Goal: Communication & Community: Answer question/provide support

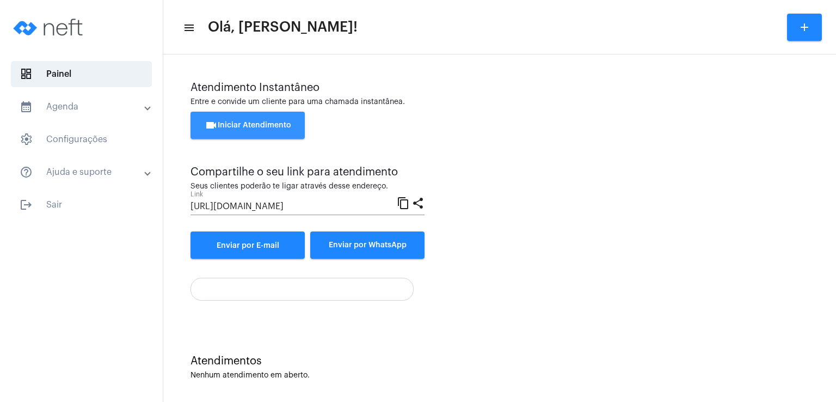
click at [252, 118] on button "videocam Iniciar Atendimento" at bounding box center [247, 125] width 114 height 27
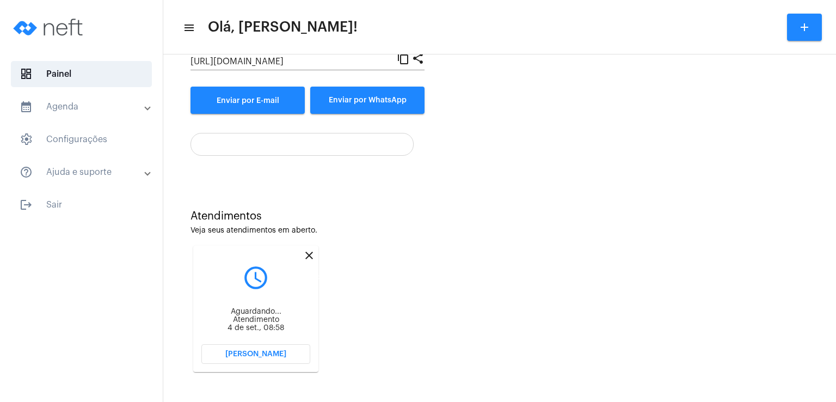
click at [309, 256] on mat-icon "close" at bounding box center [309, 255] width 13 height 13
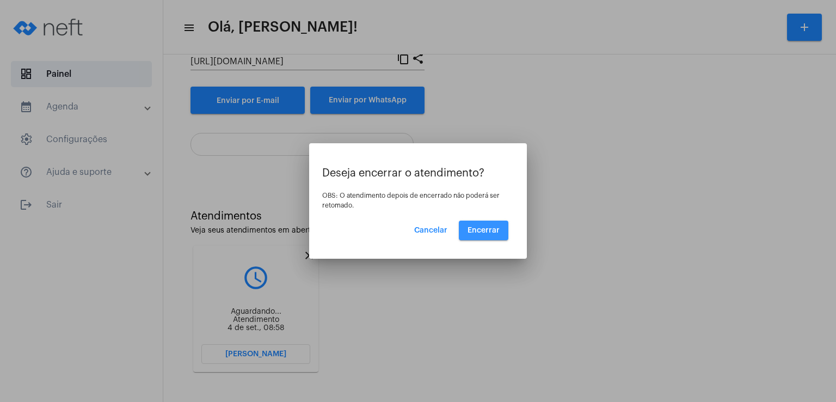
click at [501, 227] on button "Encerrar" at bounding box center [484, 230] width 50 height 20
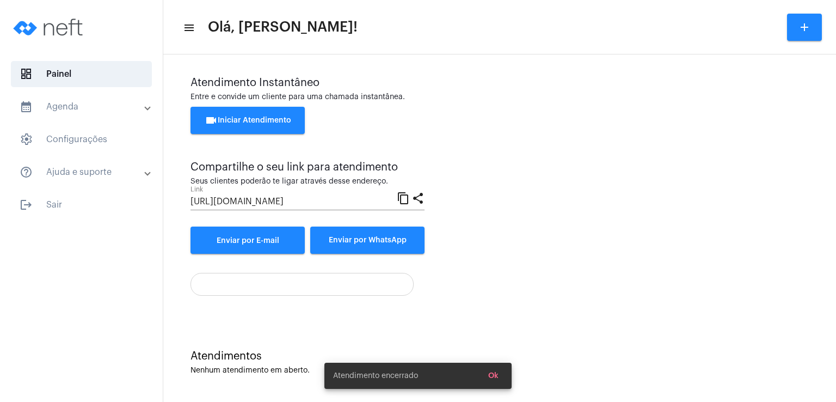
scroll to position [5, 0]
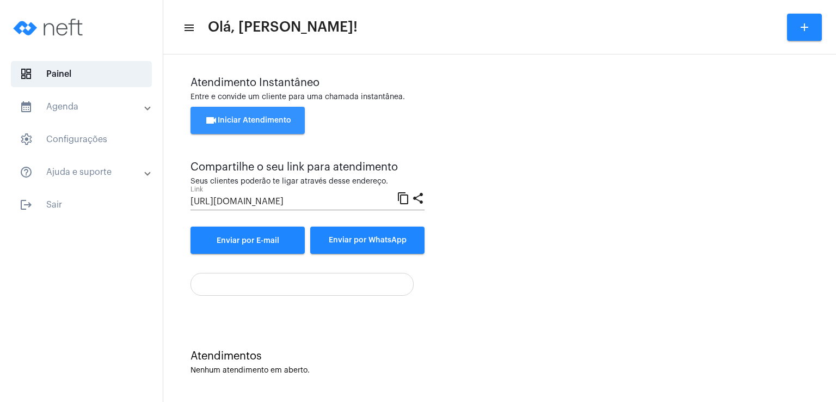
click at [267, 116] on button "videocam Iniciar Atendimento" at bounding box center [247, 120] width 114 height 27
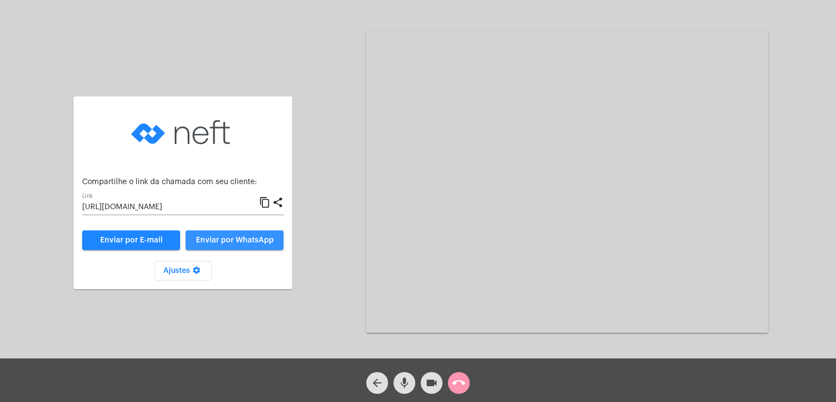
click at [230, 242] on span "Enviar por WhatsApp" at bounding box center [235, 240] width 78 height 8
click at [235, 242] on span "Enviar por WhatsApp" at bounding box center [235, 240] width 78 height 8
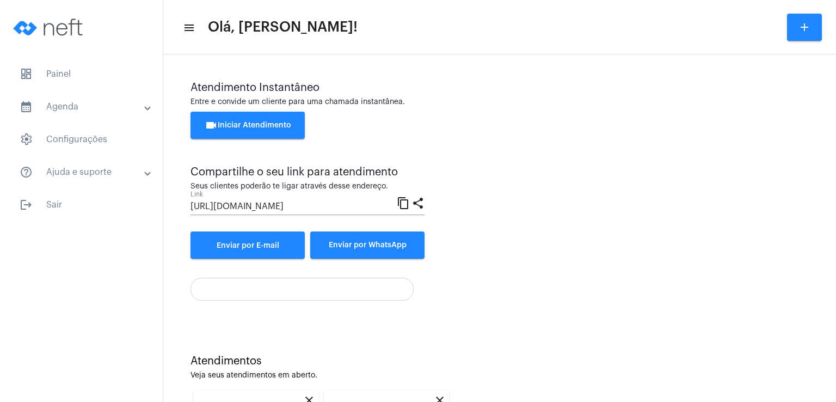
scroll to position [145, 0]
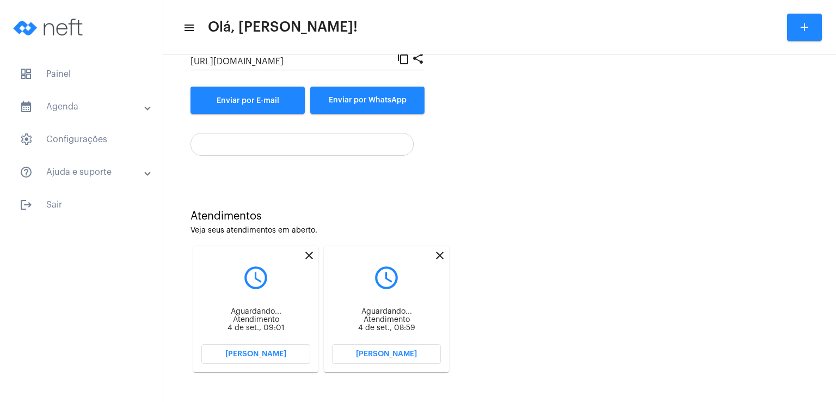
click at [286, 355] on button "[PERSON_NAME]" at bounding box center [255, 354] width 109 height 20
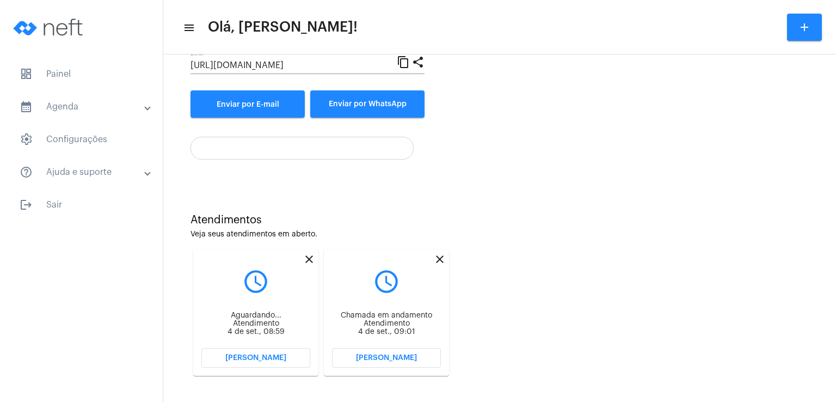
scroll to position [145, 0]
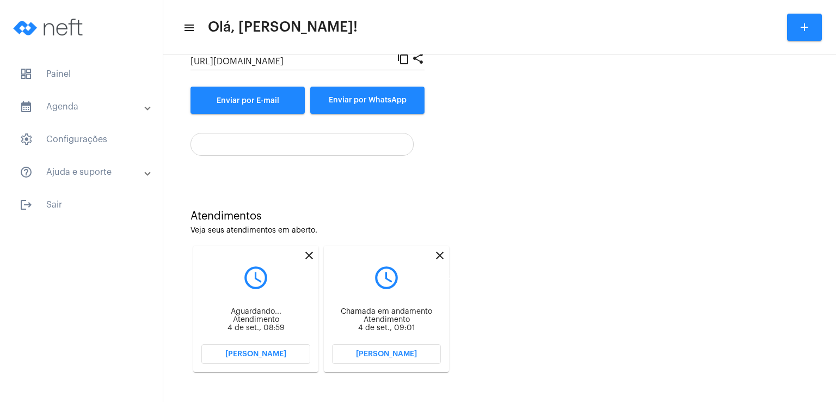
click at [438, 255] on mat-icon "close" at bounding box center [439, 255] width 13 height 13
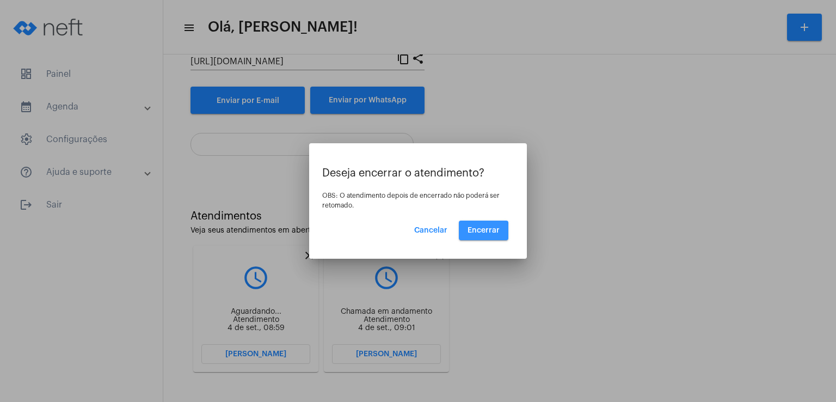
click at [472, 231] on span "Encerrar" at bounding box center [483, 230] width 32 height 8
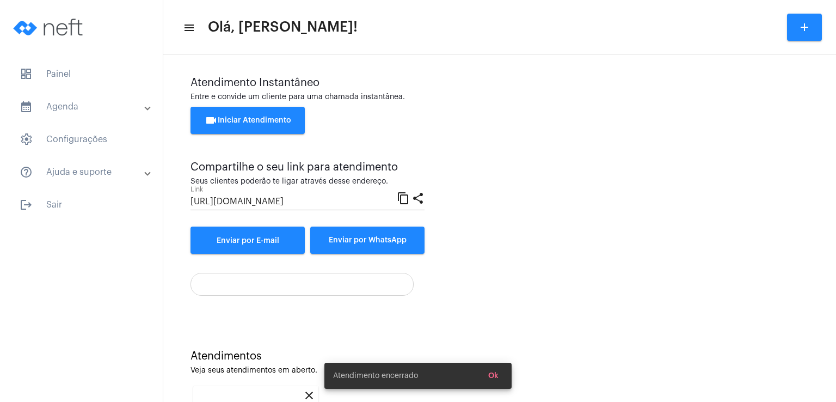
scroll to position [145, 0]
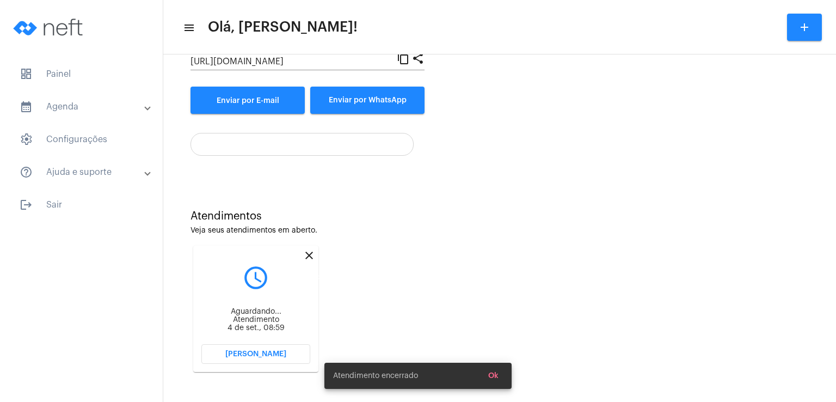
click at [306, 257] on mat-icon "close" at bounding box center [309, 255] width 13 height 13
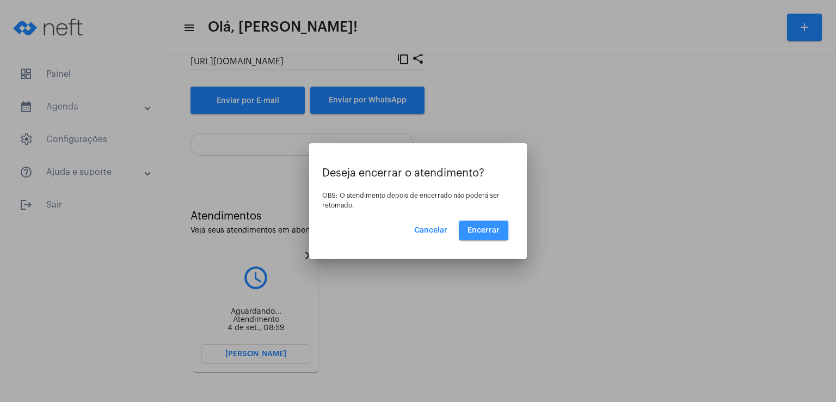
click at [485, 226] on span "Encerrar" at bounding box center [483, 230] width 32 height 8
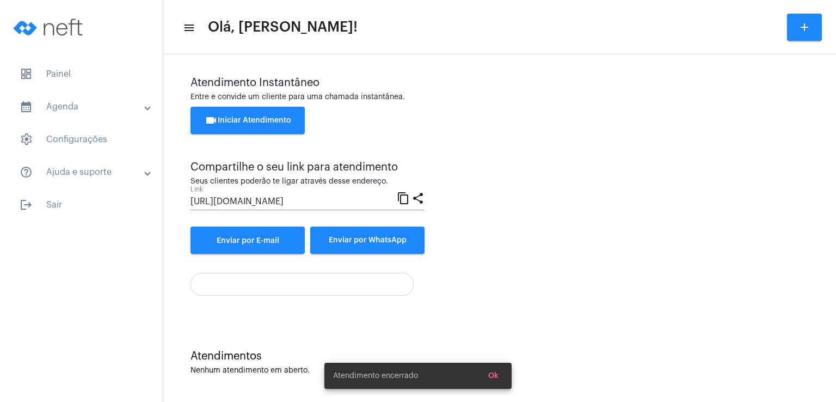
scroll to position [5, 0]
click at [257, 115] on button "videocam Iniciar Atendimento" at bounding box center [247, 120] width 114 height 27
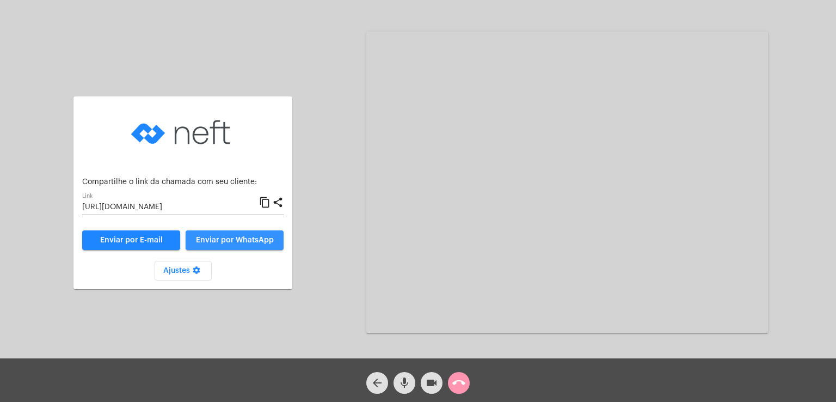
click at [252, 236] on span "Enviar por WhatsApp" at bounding box center [235, 240] width 78 height 8
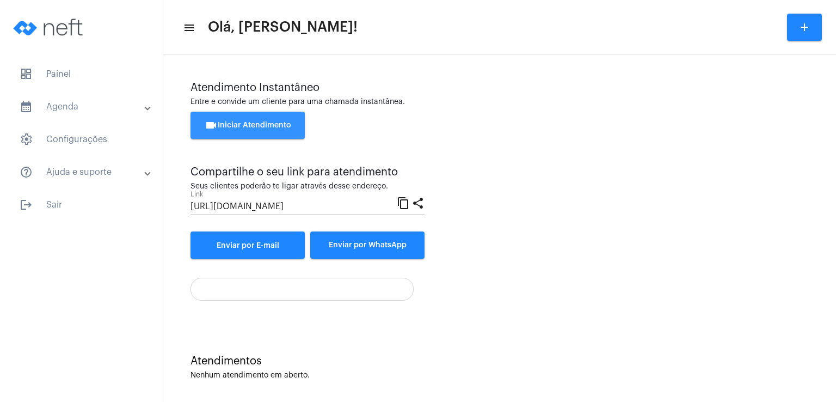
click at [266, 125] on span "videocam Iniciar Atendimento" at bounding box center [248, 125] width 87 height 8
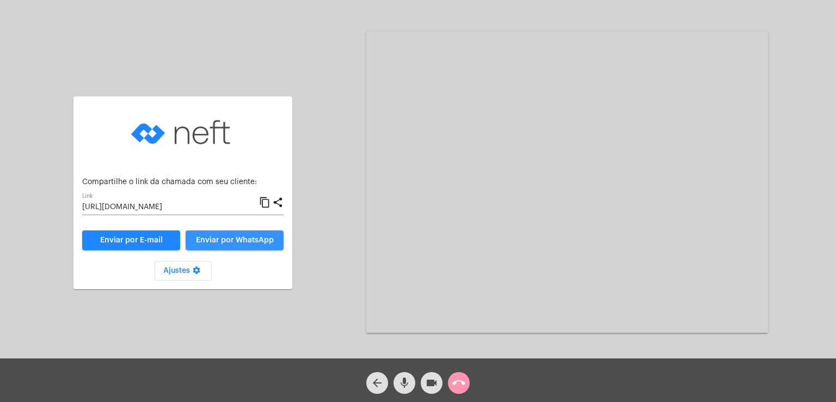
click at [256, 242] on span "Enviar por WhatsApp" at bounding box center [235, 240] width 78 height 8
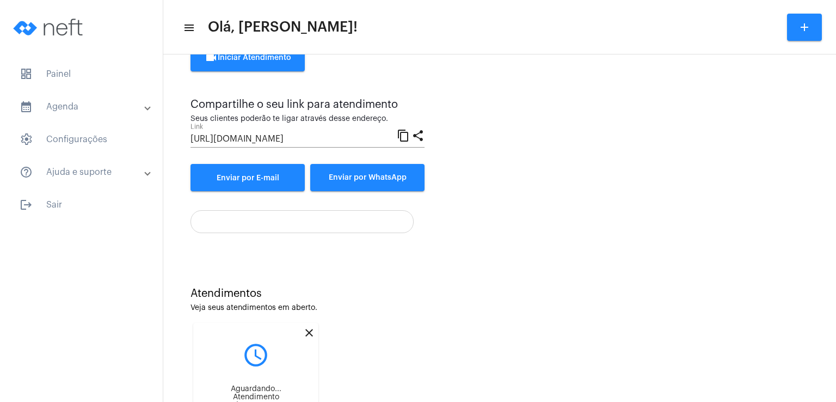
scroll to position [145, 0]
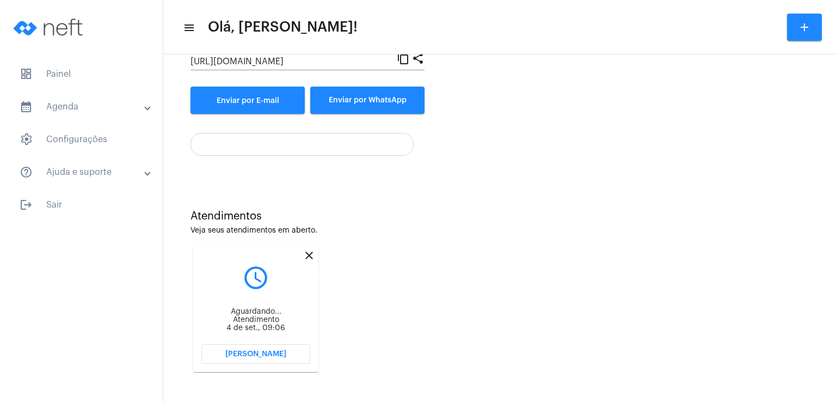
click at [309, 256] on mat-icon "close" at bounding box center [309, 255] width 13 height 13
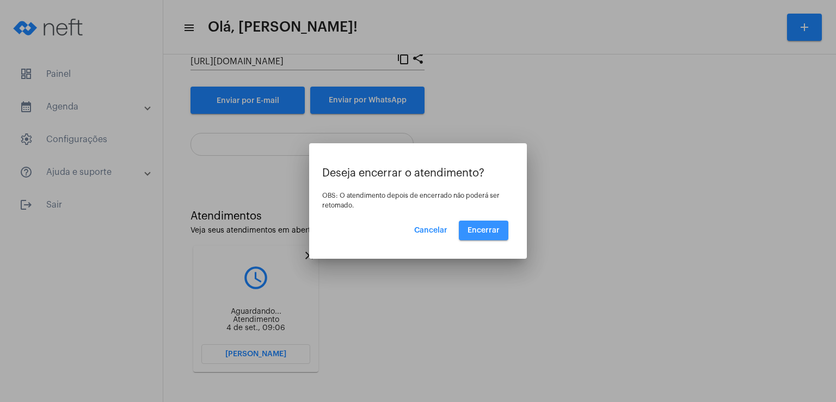
click at [484, 231] on span "Encerrar" at bounding box center [483, 230] width 32 height 8
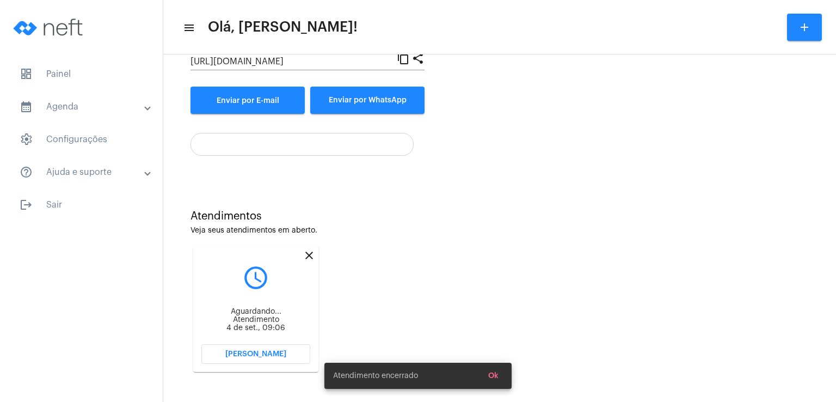
scroll to position [5, 0]
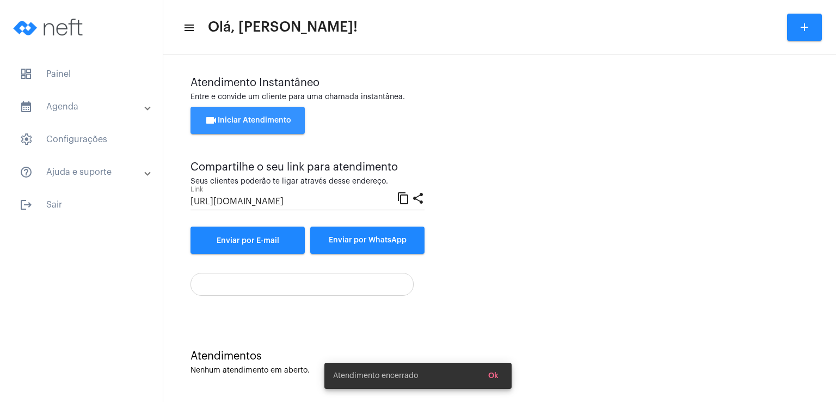
click at [283, 121] on span "videocam Iniciar Atendimento" at bounding box center [248, 120] width 87 height 8
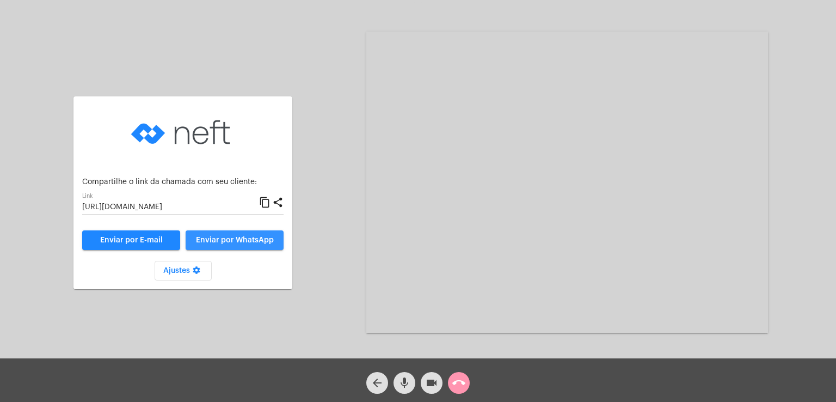
click at [256, 238] on span "Enviar por WhatsApp" at bounding box center [235, 240] width 78 height 8
